Goal: Task Accomplishment & Management: Use online tool/utility

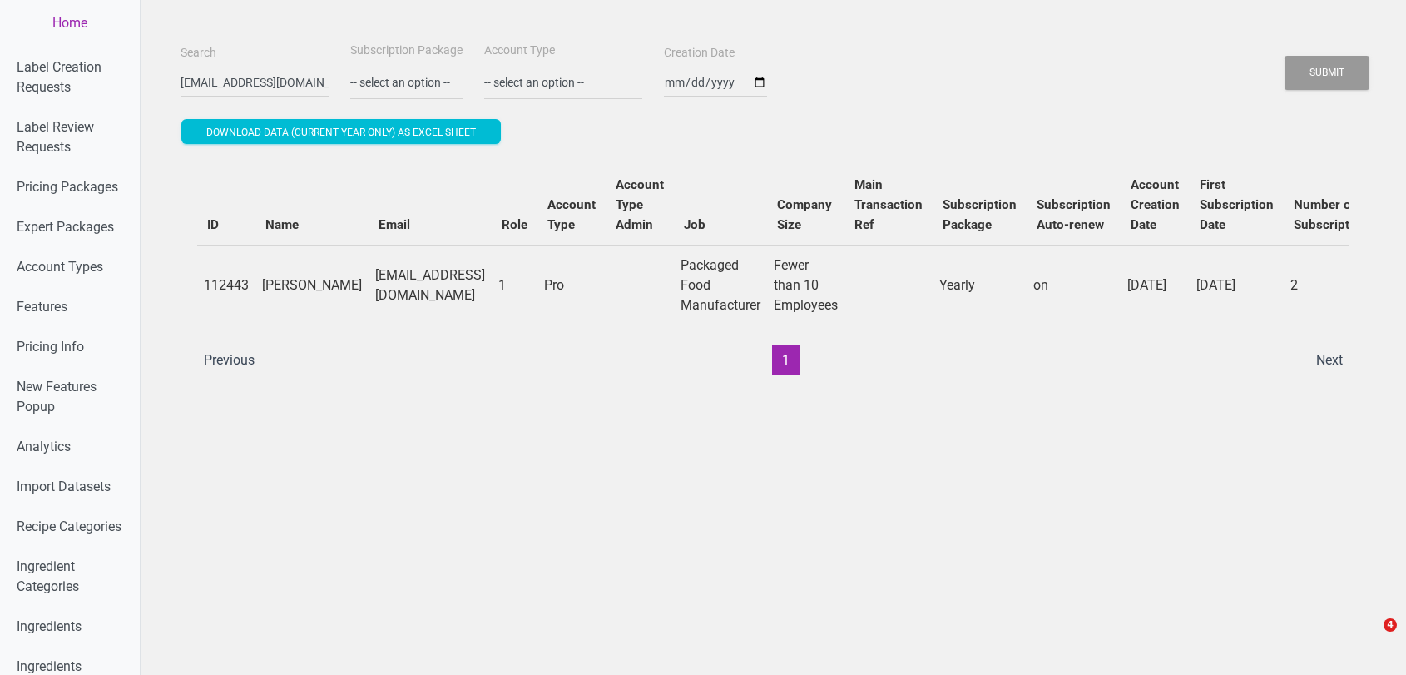
click at [226, 68] on input "[EMAIL_ADDRESS][DOMAIN_NAME]" at bounding box center [255, 82] width 148 height 30
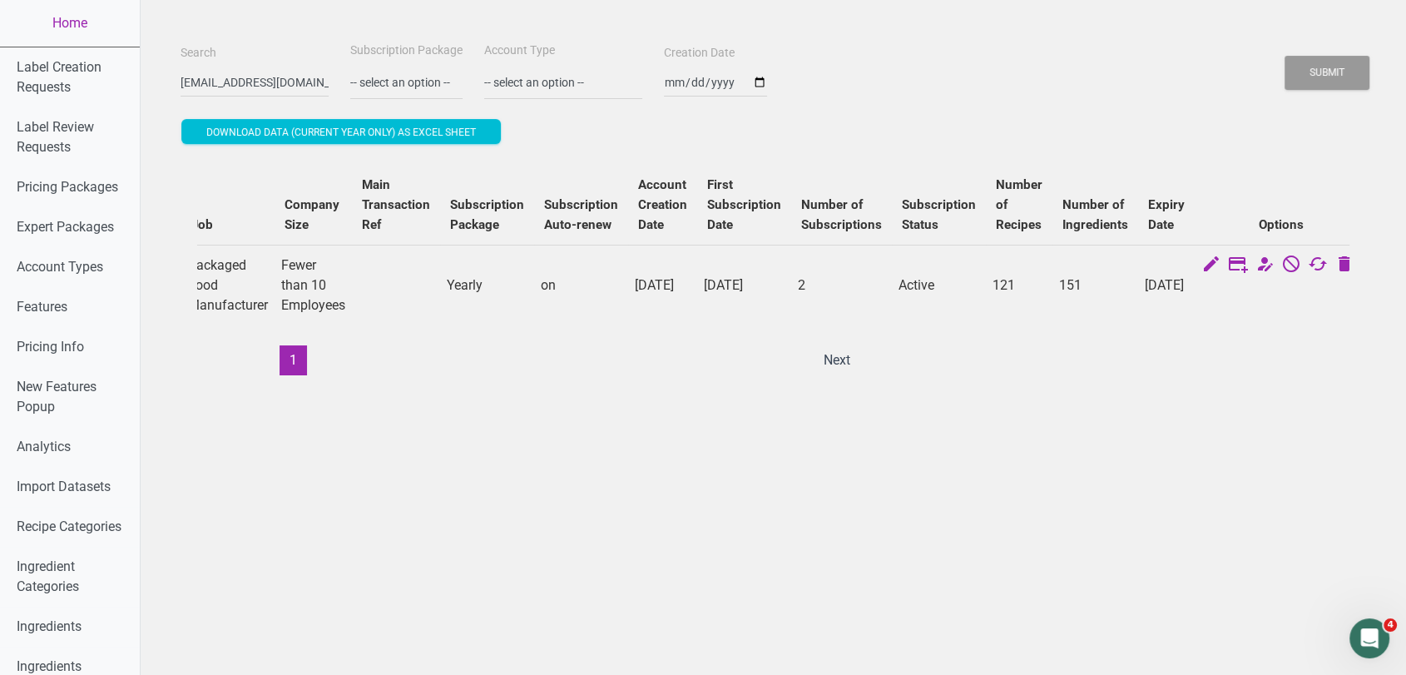
scroll to position [0, 56]
type input "[EMAIL_ADDRESS][DOMAIN_NAME]"
click at [1285, 56] on button "Submit" at bounding box center [1327, 73] width 85 height 34
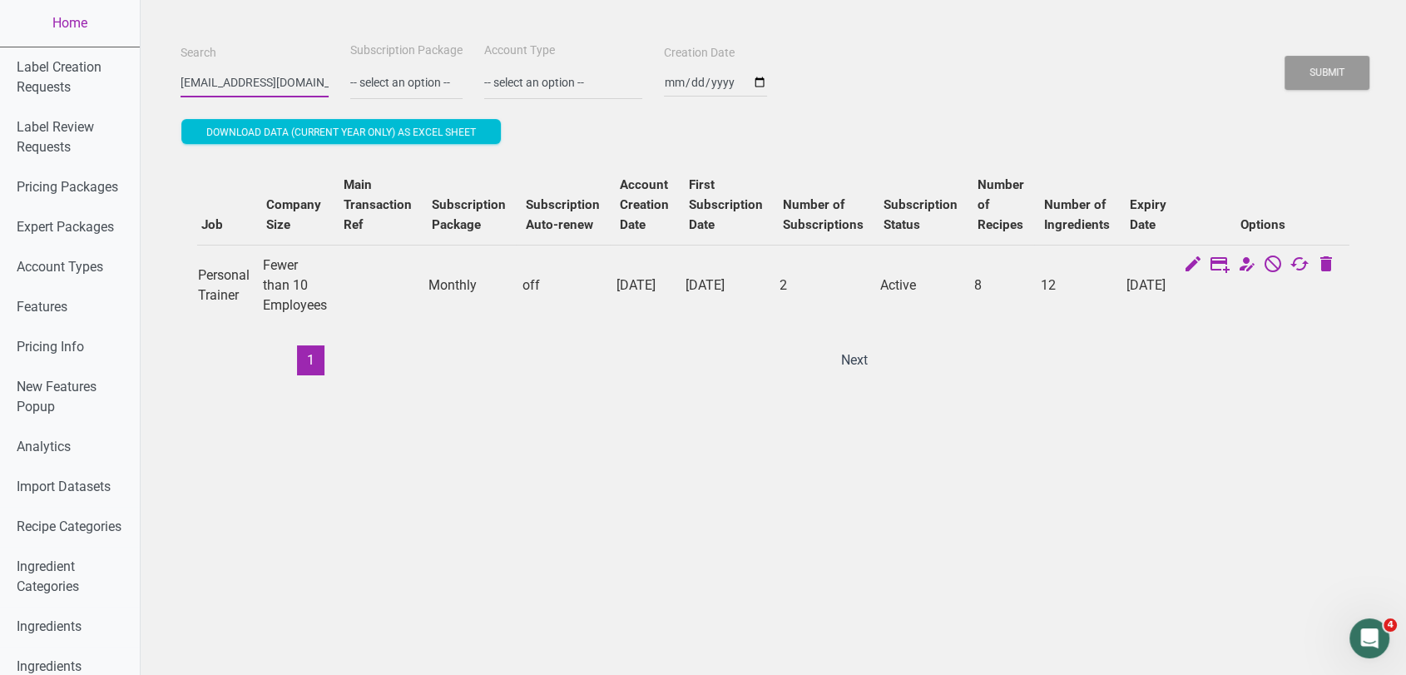
scroll to position [0, 0]
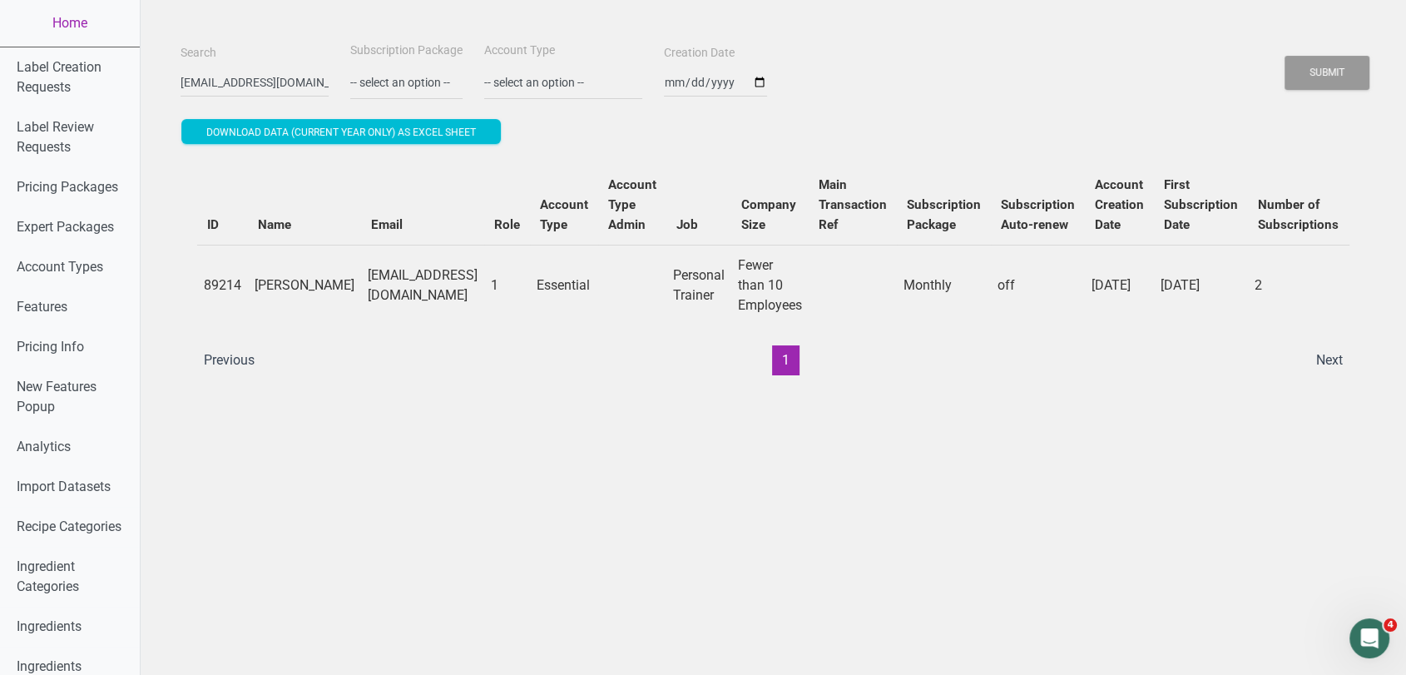
click at [260, 290] on td "[PERSON_NAME]" at bounding box center [304, 285] width 113 height 81
drag, startPoint x: 285, startPoint y: 296, endPoint x: 245, endPoint y: 278, distance: 43.2
click at [248, 278] on td "[PERSON_NAME]" at bounding box center [304, 285] width 113 height 81
click at [294, 295] on td "[PERSON_NAME]" at bounding box center [304, 285] width 113 height 81
drag, startPoint x: 294, startPoint y: 295, endPoint x: 241, endPoint y: 275, distance: 56.1
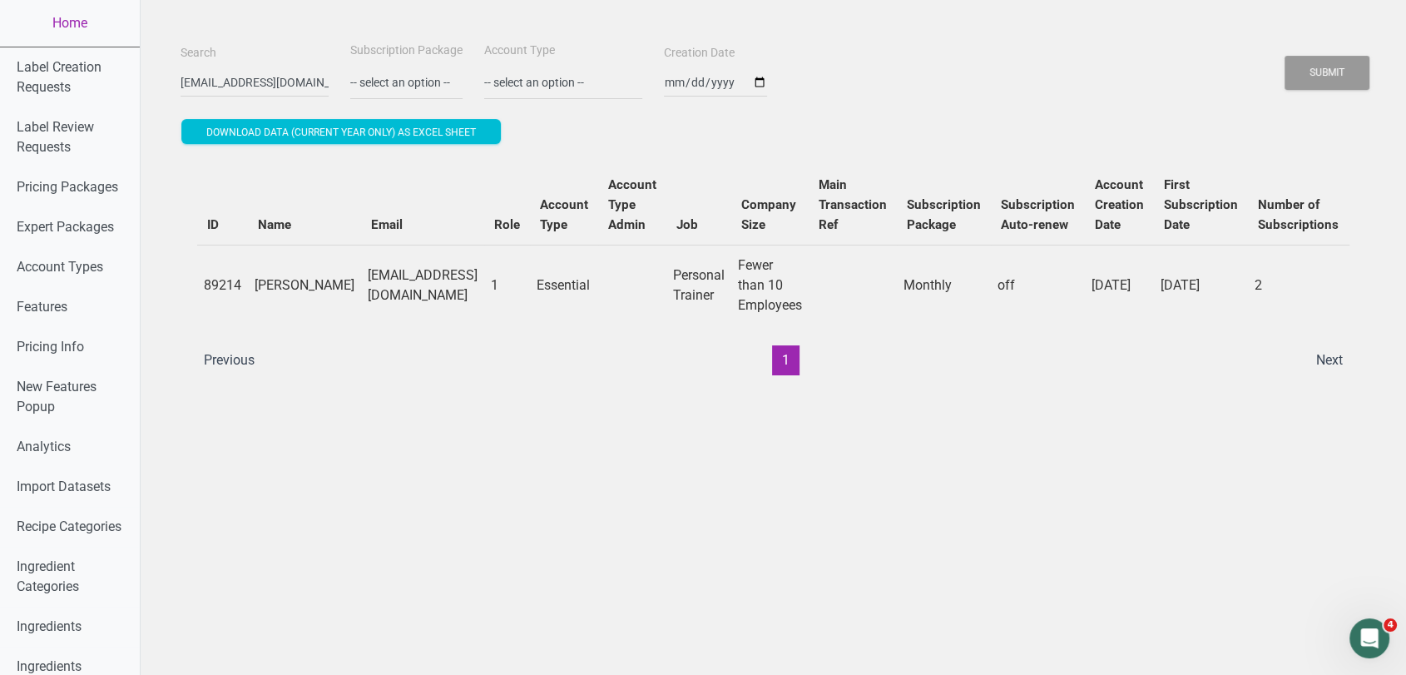
click at [248, 275] on td "[PERSON_NAME]" at bounding box center [304, 285] width 113 height 81
copy td "[PERSON_NAME]"
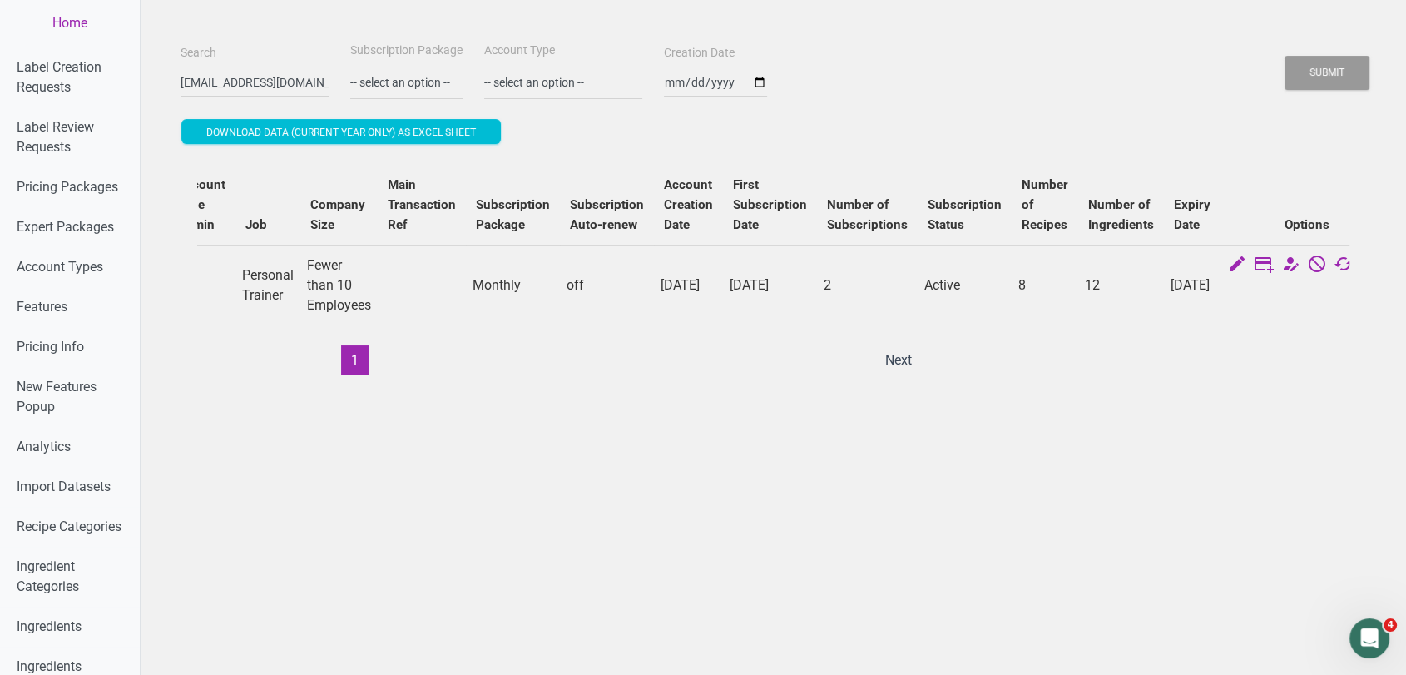
scroll to position [0, 499]
